Goal: Book appointment/travel/reservation

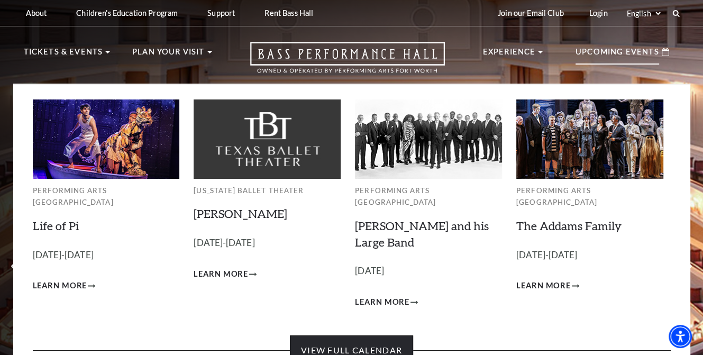
click at [362, 336] on link "View Full Calendar" at bounding box center [351, 350] width 123 height 30
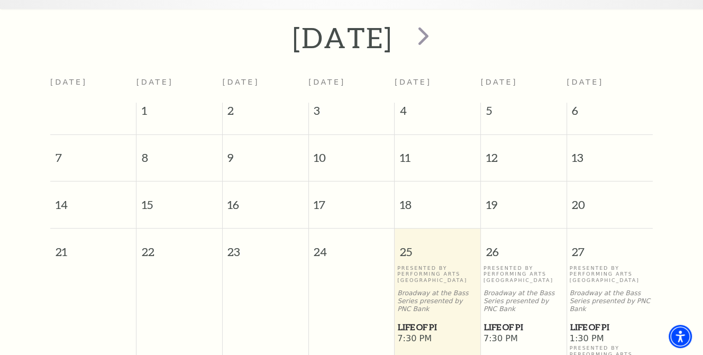
scroll to position [146, 0]
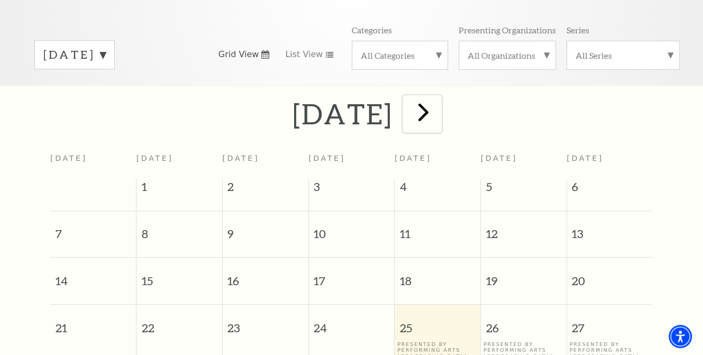
click at [438, 101] on span "next" at bounding box center [423, 112] width 30 height 30
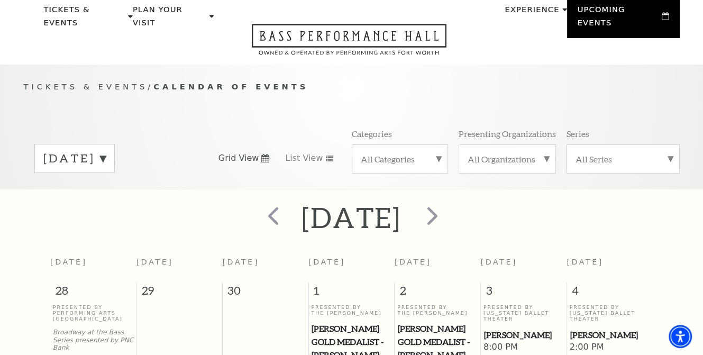
scroll to position [0, 0]
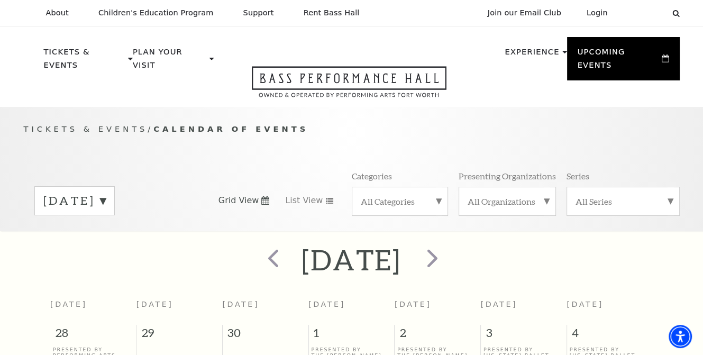
click at [437, 196] on label "All Categories" at bounding box center [400, 201] width 78 height 11
click at [377, 209] on label "Broadway" at bounding box center [400, 217] width 78 height 17
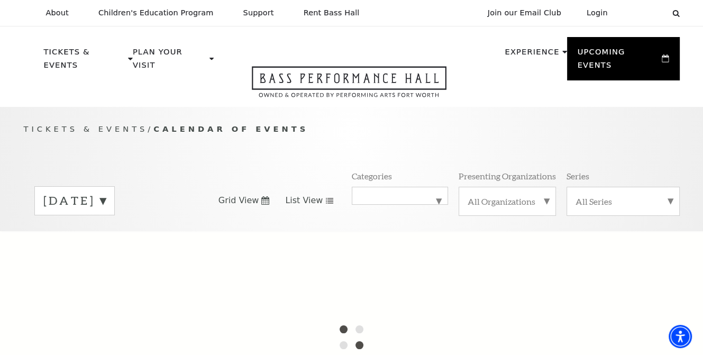
click at [305, 195] on span "List View" at bounding box center [304, 201] width 38 height 12
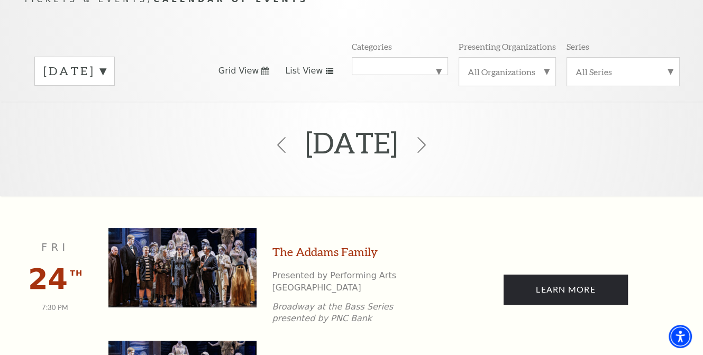
scroll to position [40, 0]
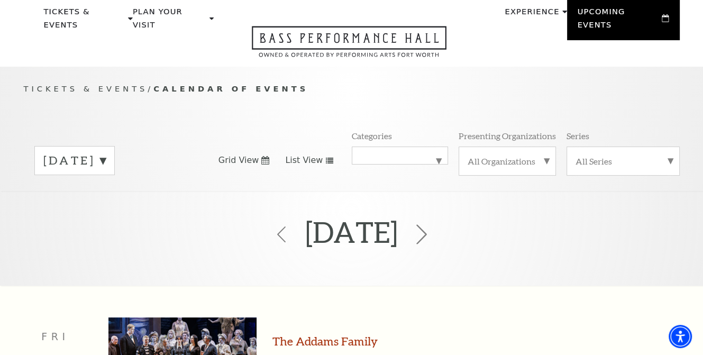
click at [432, 224] on icon at bounding box center [421, 234] width 20 height 20
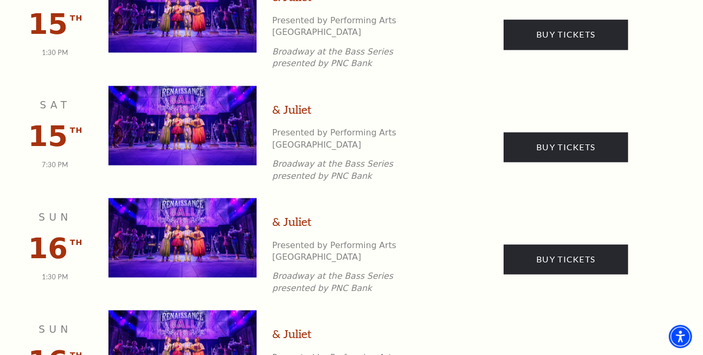
scroll to position [1269, 0]
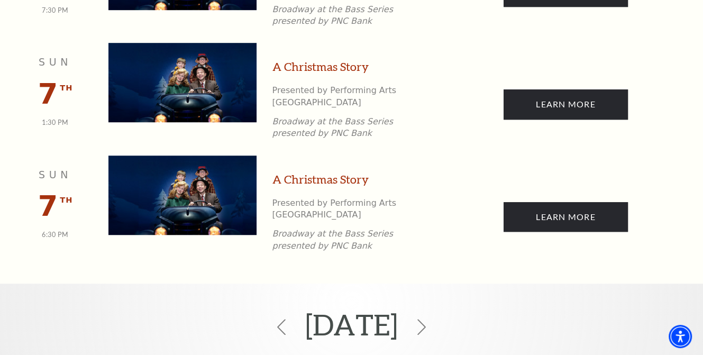
scroll to position [675, 0]
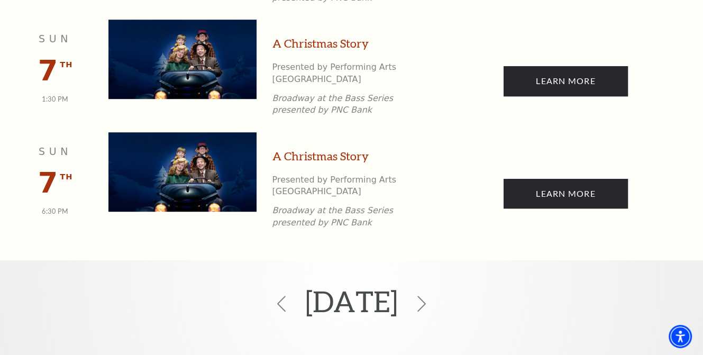
click at [426, 296] on use at bounding box center [421, 304] width 8 height 16
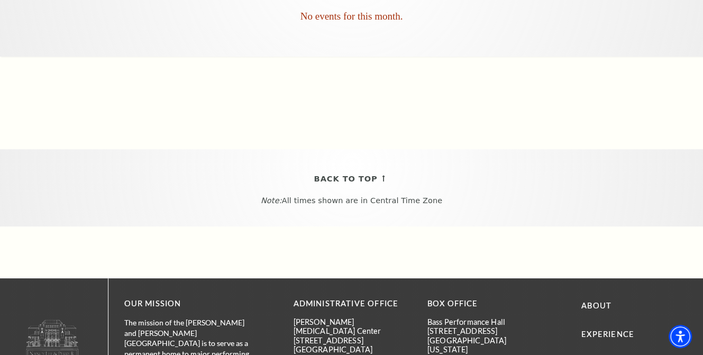
scroll to position [146, 0]
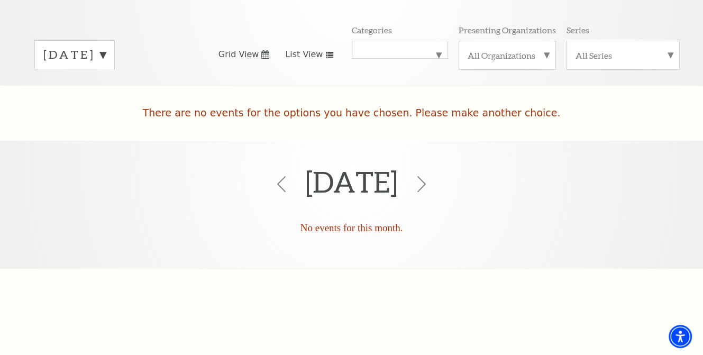
click at [106, 47] on label "January 2026" at bounding box center [74, 55] width 62 height 16
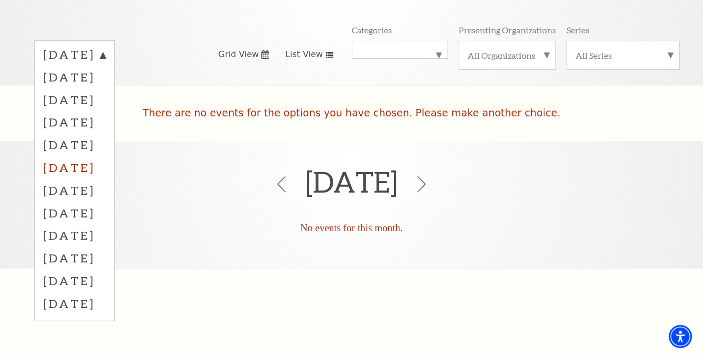
click at [106, 156] on label "February 2026" at bounding box center [74, 167] width 62 height 23
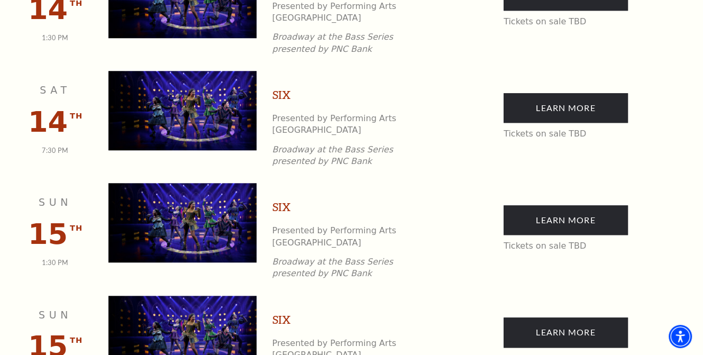
scroll to position [886, 0]
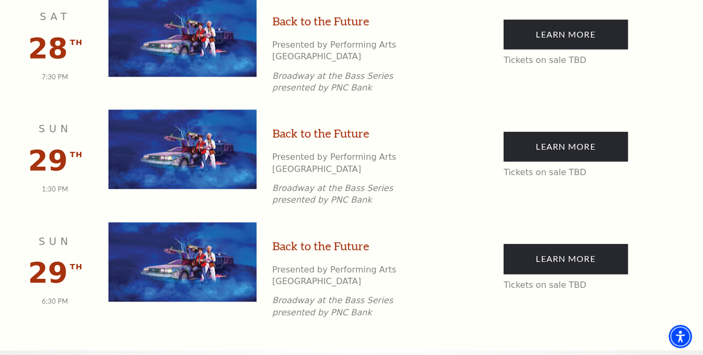
scroll to position [939, 0]
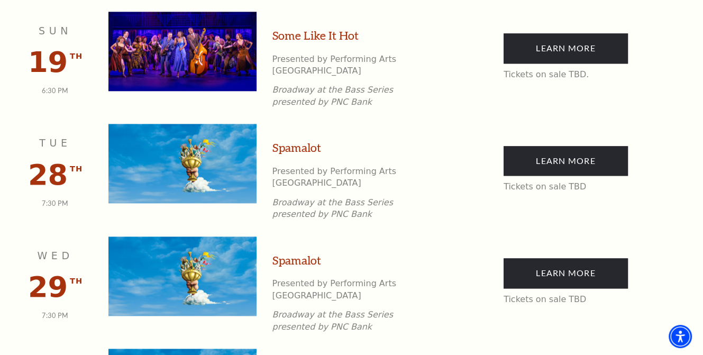
scroll to position [1149, 0]
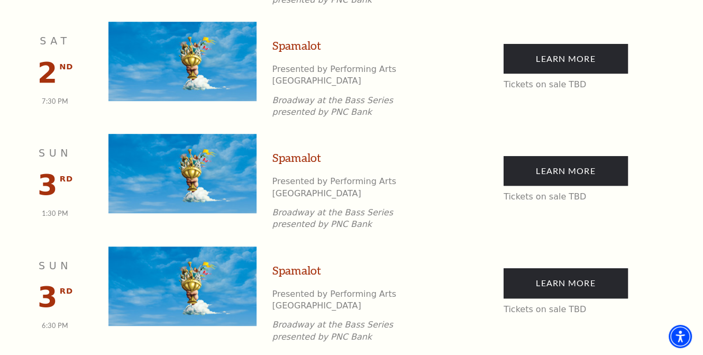
scroll to position [582, 0]
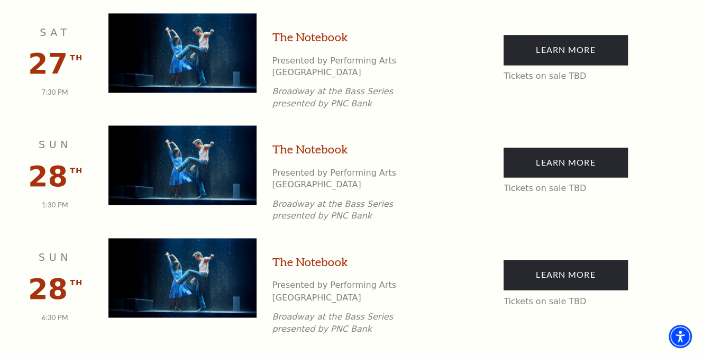
scroll to position [1468, 0]
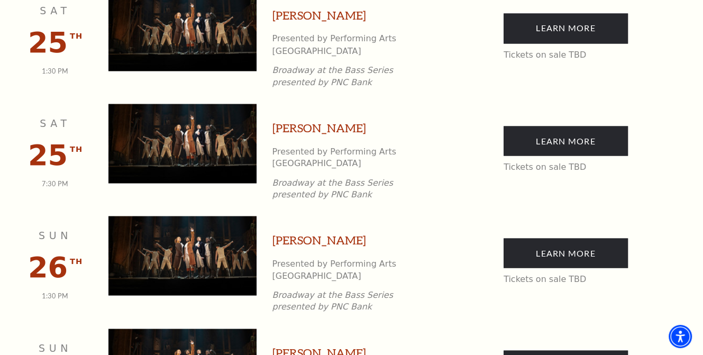
scroll to position [1732, 0]
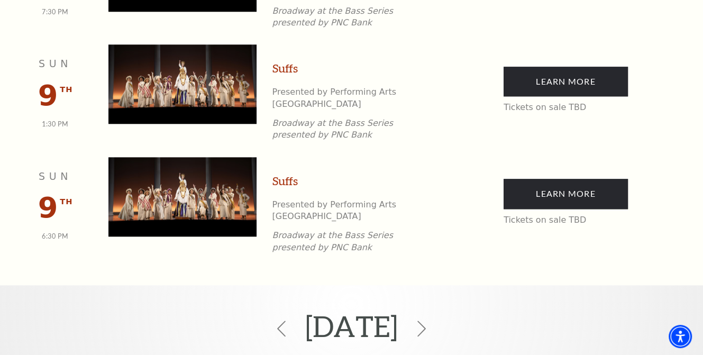
scroll to position [992, 0]
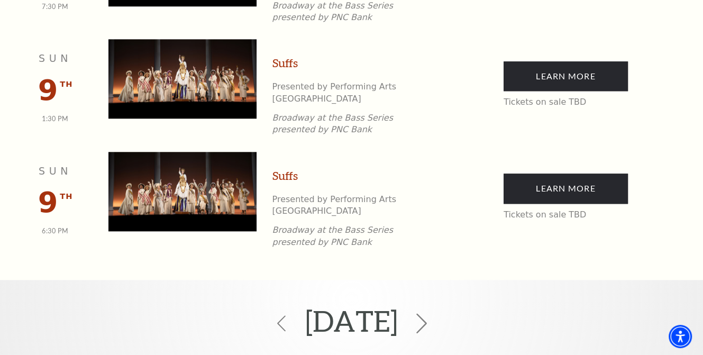
click at [432, 314] on icon at bounding box center [421, 324] width 20 height 20
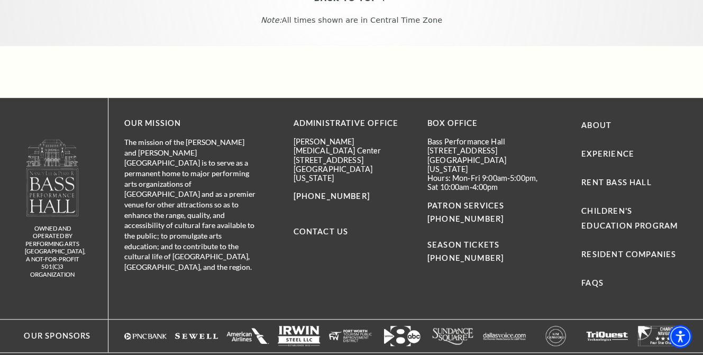
scroll to position [572, 0]
